Goal: Information Seeking & Learning: Understand process/instructions

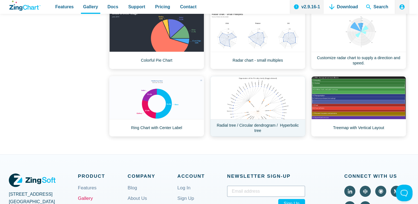
click at [258, 112] on link "Radial tree / Circular dendrogram / Hyperbolic tree" at bounding box center [257, 106] width 95 height 60
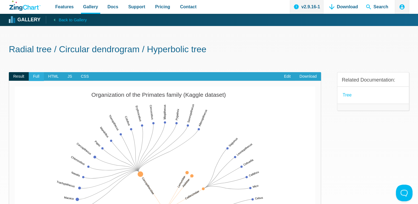
click at [37, 78] on span "Full" at bounding box center [36, 76] width 15 height 9
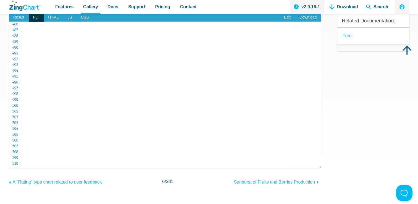
scroll to position [2637, 0]
click at [57, 19] on span "HTML" at bounding box center [53, 17] width 19 height 9
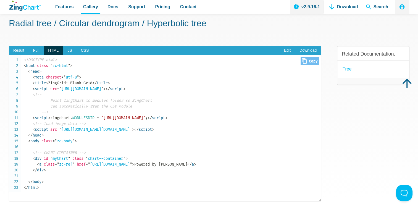
scroll to position [25, 0]
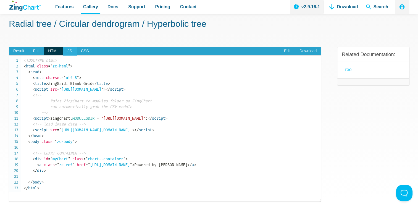
click at [68, 48] on span "JS" at bounding box center [69, 51] width 13 height 9
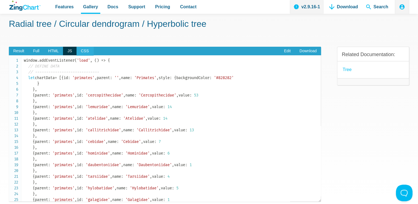
click at [78, 48] on span "CSS" at bounding box center [84, 51] width 17 height 9
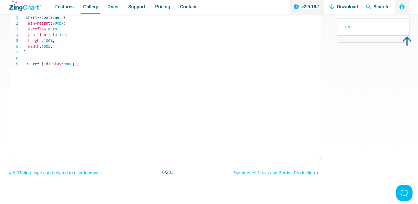
scroll to position [246, 0]
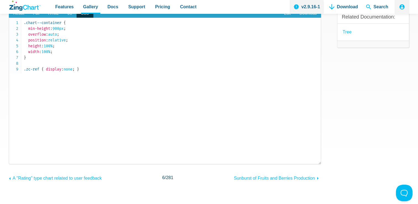
scroll to position [0, 0]
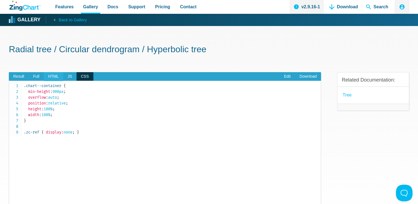
click at [52, 74] on span "HTML" at bounding box center [53, 76] width 19 height 9
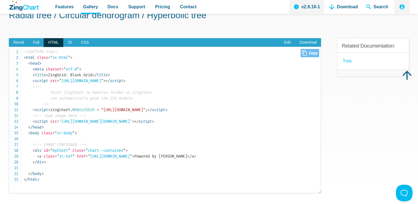
scroll to position [33, 0]
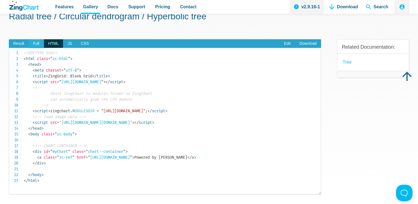
click at [43, 41] on span "Full" at bounding box center [36, 43] width 15 height 9
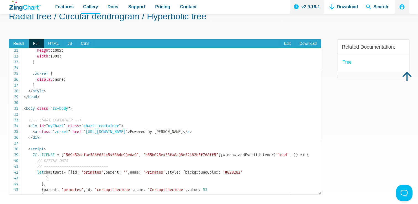
scroll to position [0, 0]
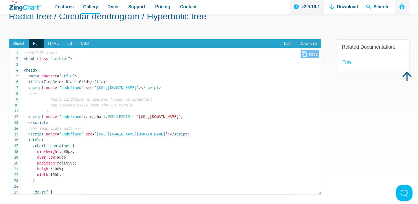
click at [310, 57] on span "Close Copy" at bounding box center [309, 54] width 19 height 8
click at [39, 31] on div "Result Full HTML JS CSS Edit Download Powered by ZingChart Organization of the …" at bounding box center [165, 121] width 312 height 182
click at [310, 55] on span "Close Copy" at bounding box center [309, 54] width 19 height 8
drag, startPoint x: 101, startPoint y: 87, endPoint x: 198, endPoint y: 88, distance: 97.2
click at [139, 88] on span "= " [URL][DOMAIN_NAME] "" at bounding box center [115, 87] width 46 height 5
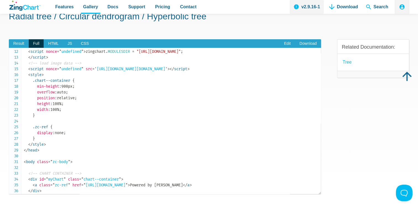
scroll to position [66, 0]
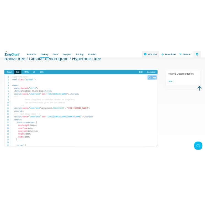
scroll to position [16, 0]
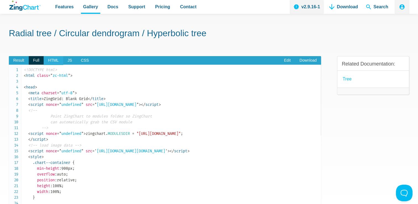
click at [57, 59] on span "HTML" at bounding box center [53, 60] width 19 height 9
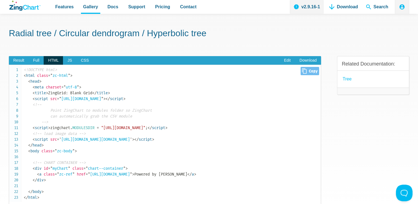
click at [306, 69] on icon "Close" at bounding box center [304, 71] width 5 height 6
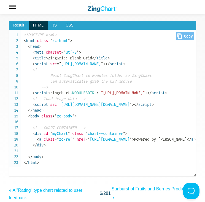
scroll to position [0, 0]
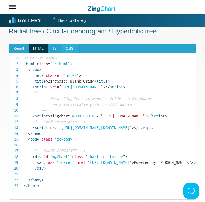
click at [73, 49] on span "CSS" at bounding box center [69, 48] width 17 height 9
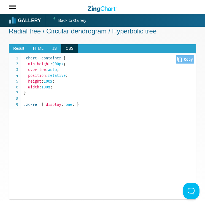
click at [187, 59] on span "Close Copy" at bounding box center [185, 59] width 19 height 8
click at [189, 54] on pre ".chart--container { min-height : 900px ; overflow : auto ; position : relative …" at bounding box center [103, 126] width 188 height 146
click at [189, 56] on span "Close Copy" at bounding box center [185, 59] width 19 height 8
click at [53, 47] on span "JS" at bounding box center [54, 48] width 13 height 9
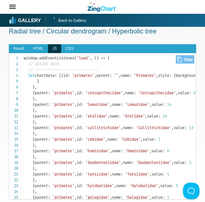
click at [180, 61] on span "Close Copy" at bounding box center [185, 59] width 19 height 8
type input "window.addEventListener('load', () => { // DEFINE DATA // ---------------------…"
